Goal: Transaction & Acquisition: Purchase product/service

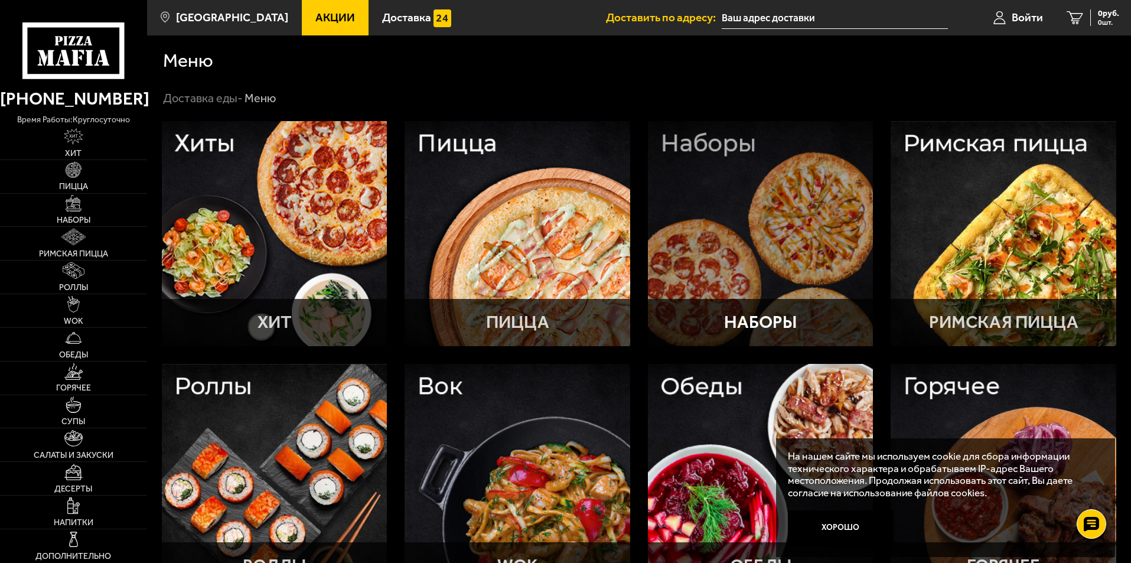
click at [709, 219] on div at bounding box center [761, 234] width 226 height 226
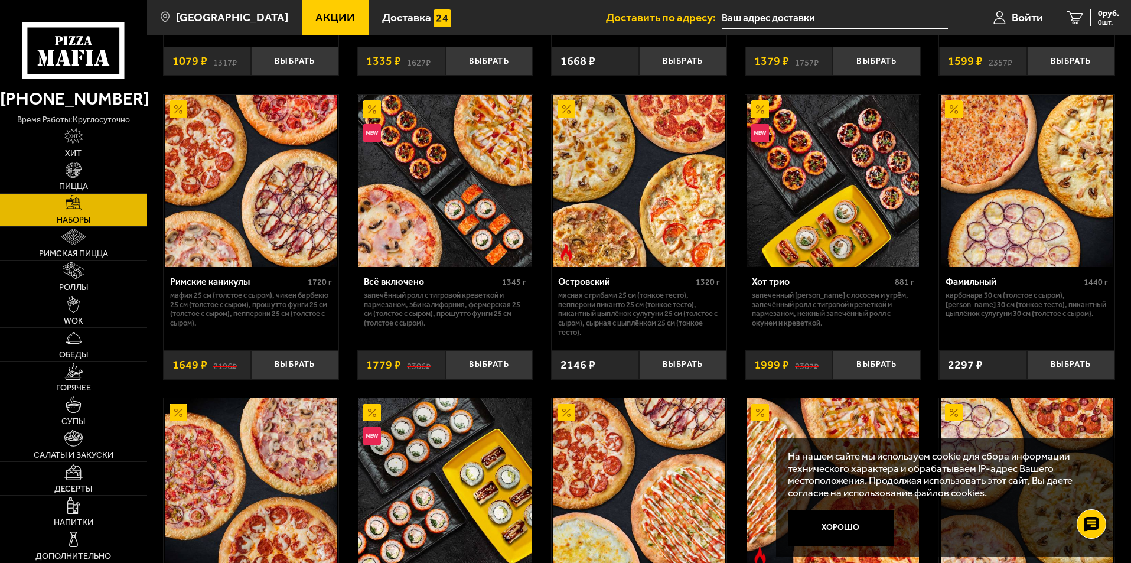
scroll to position [886, 0]
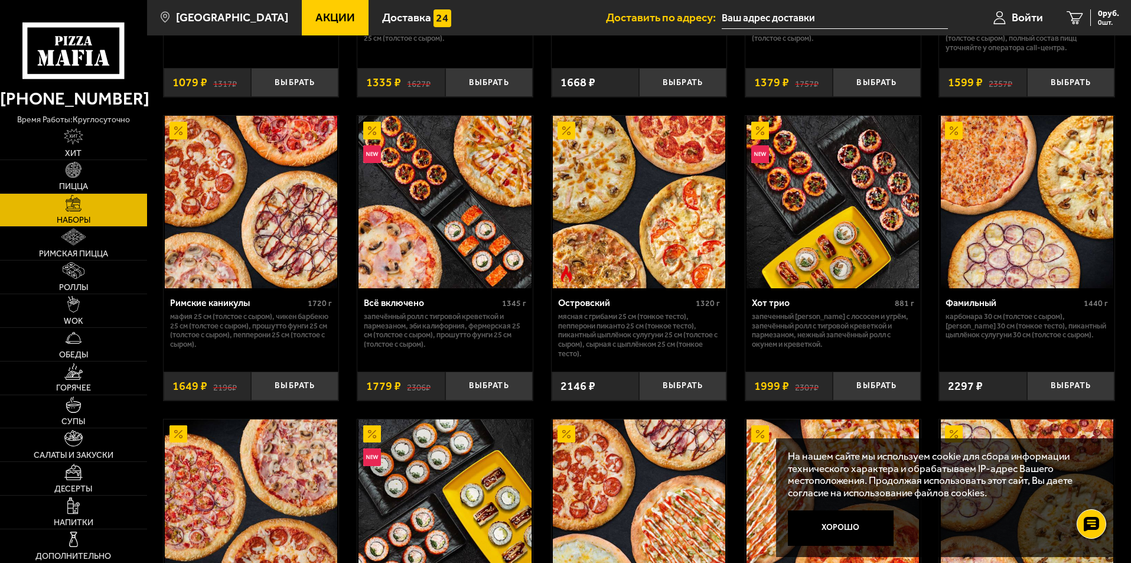
click at [276, 235] on img at bounding box center [251, 202] width 173 height 173
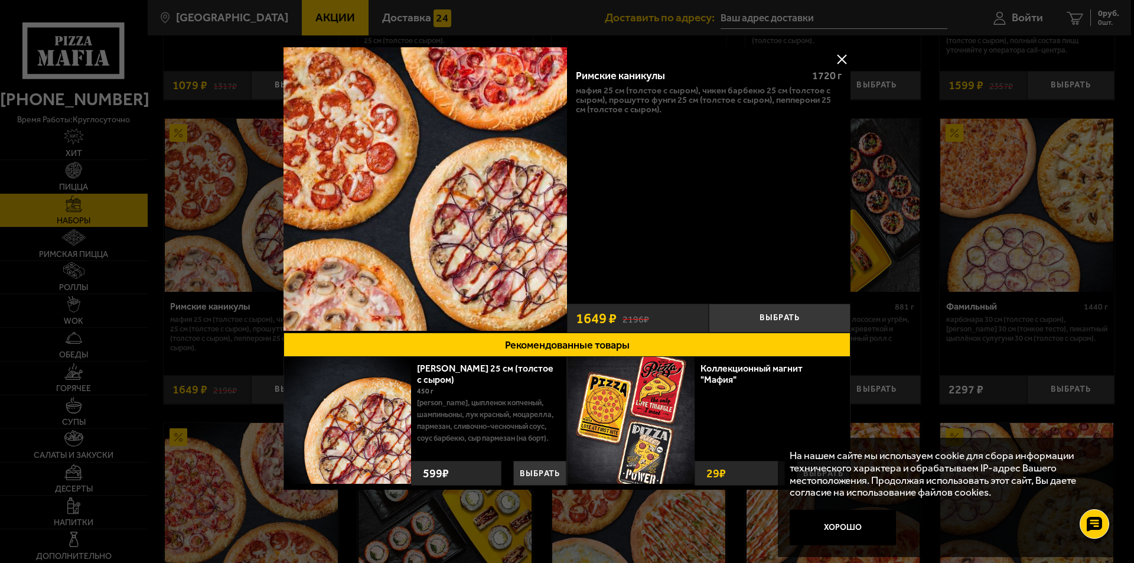
click at [847, 54] on button at bounding box center [842, 59] width 18 height 18
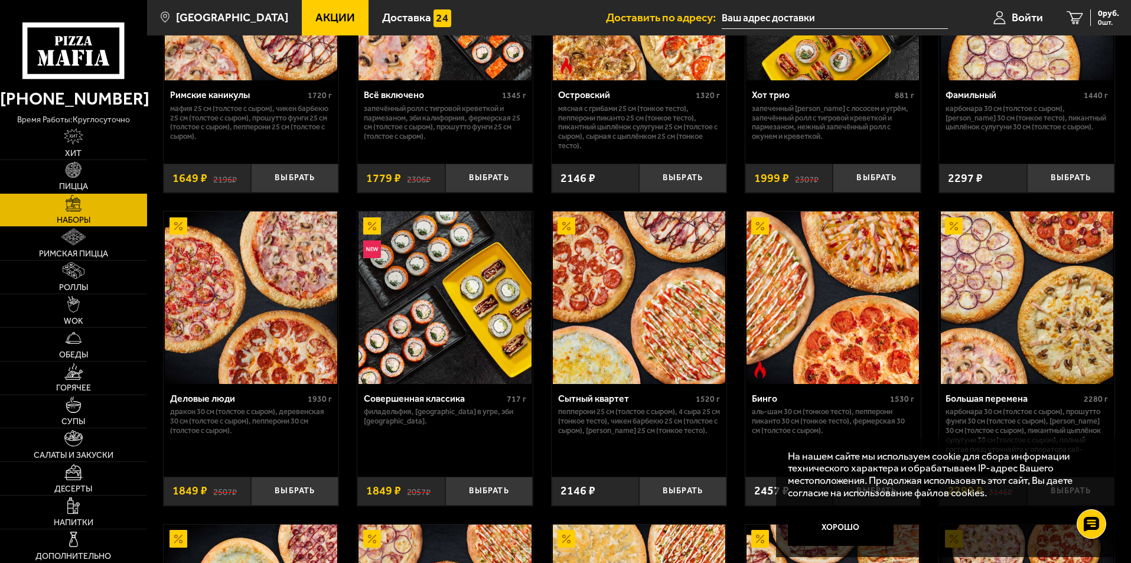
scroll to position [1035, 0]
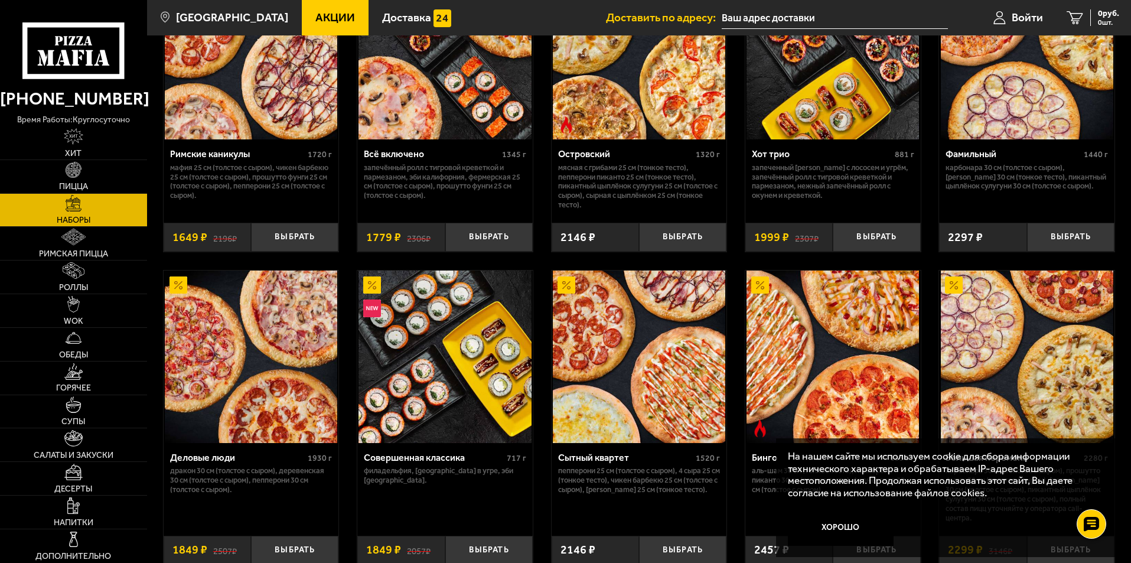
click at [466, 362] on img at bounding box center [445, 357] width 173 height 173
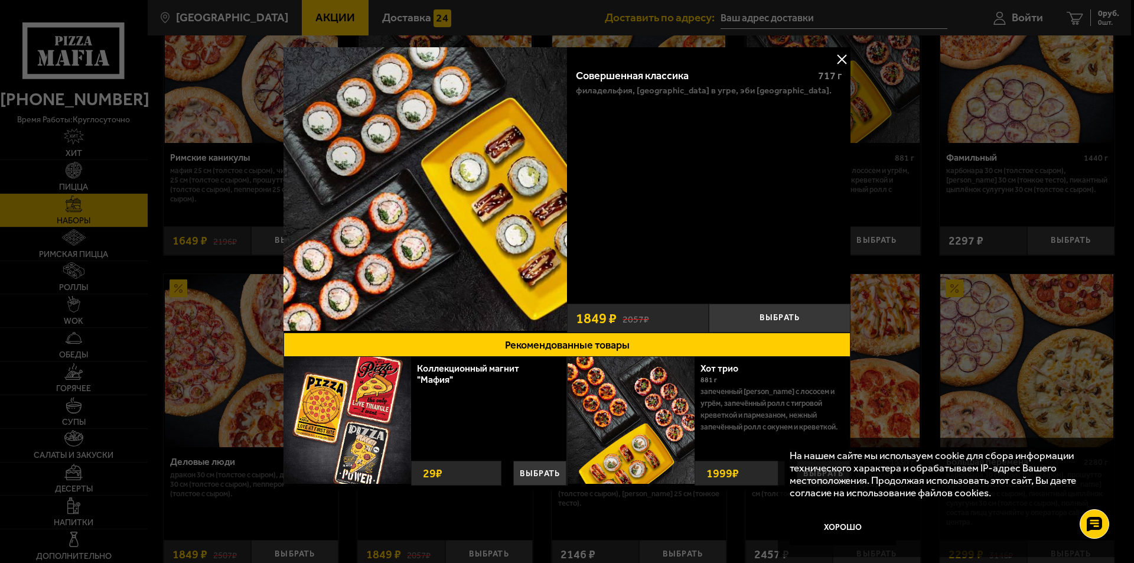
click at [843, 58] on button at bounding box center [842, 59] width 18 height 18
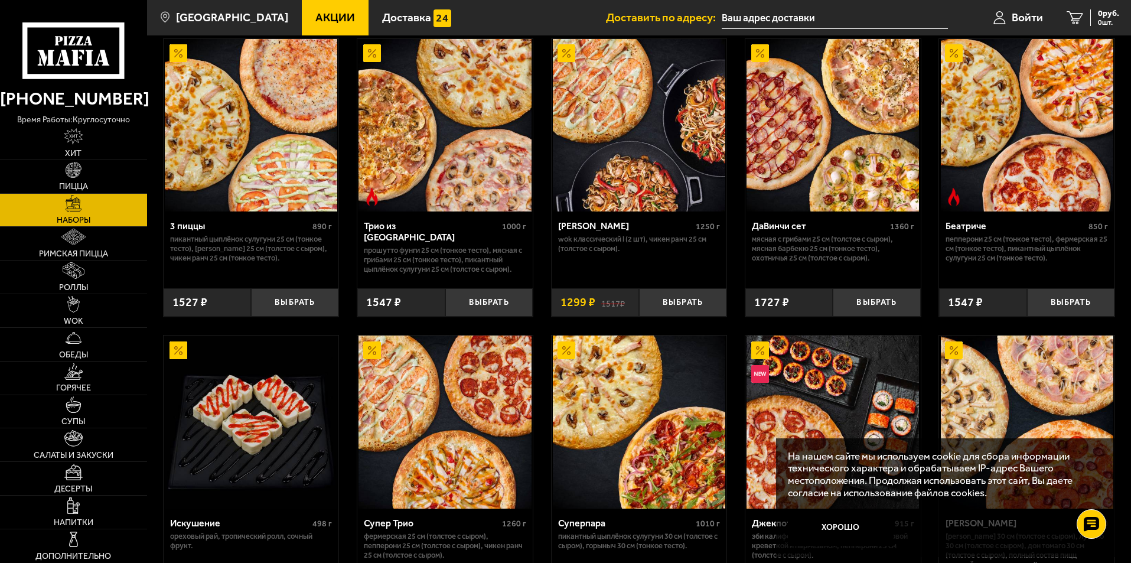
scroll to position [326, 0]
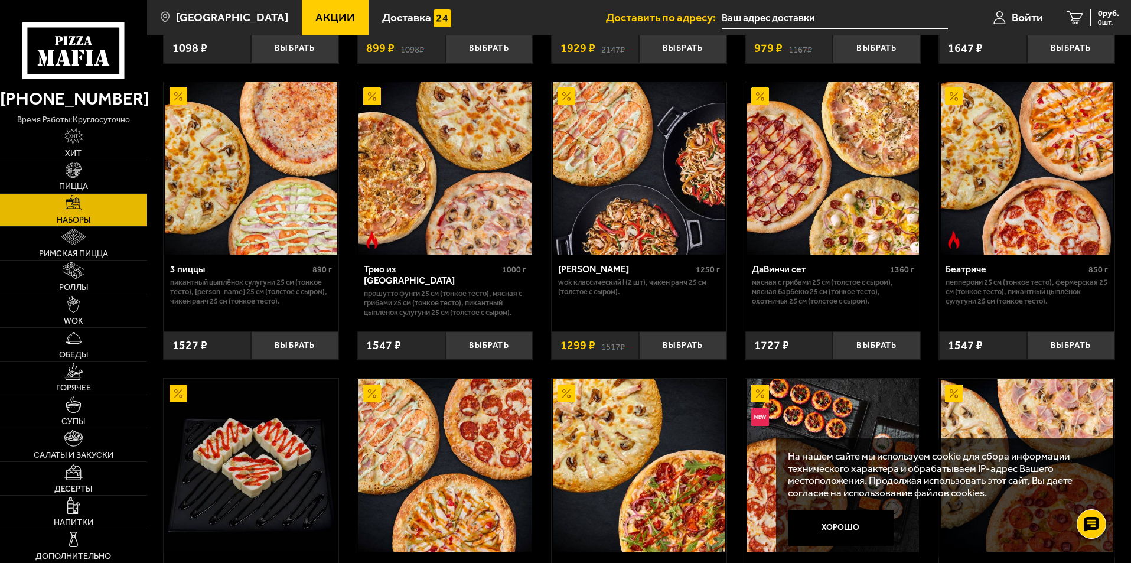
click at [626, 220] on img at bounding box center [639, 168] width 173 height 173
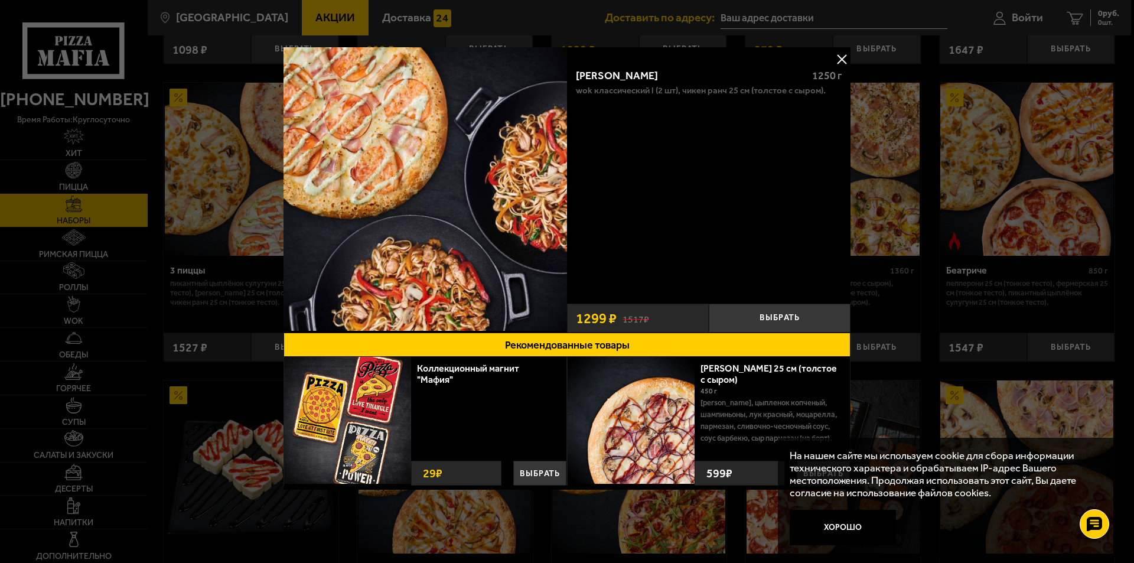
click at [835, 54] on button at bounding box center [842, 59] width 18 height 18
